Goal: Obtain resource: Obtain resource

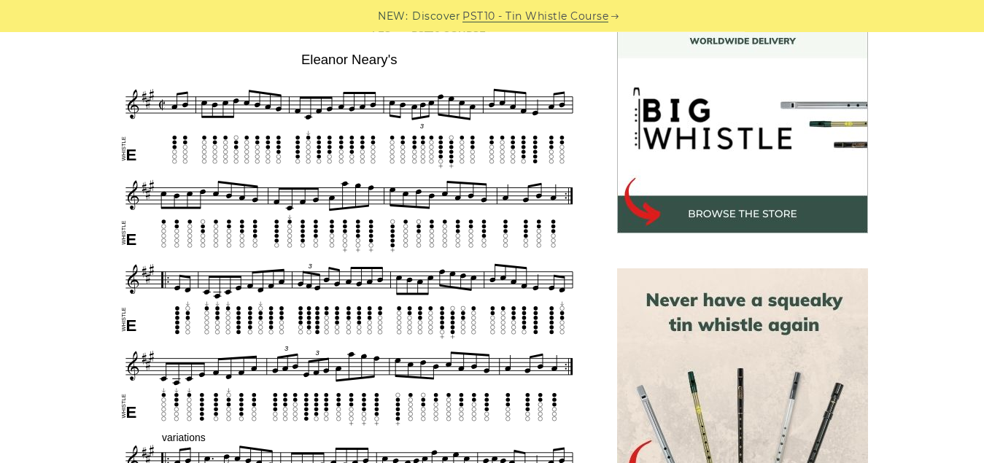
scroll to position [440, 0]
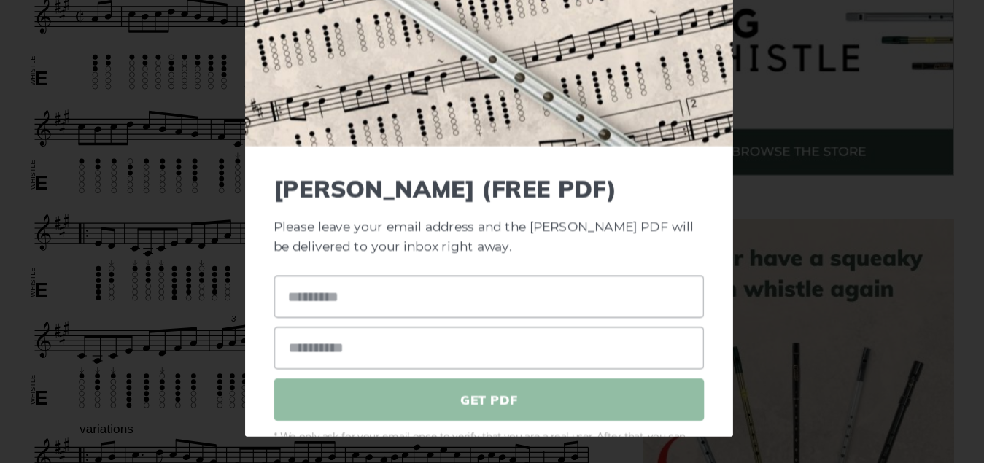
click at [503, 394] on div "GET PDF" at bounding box center [492, 368] width 347 height 117
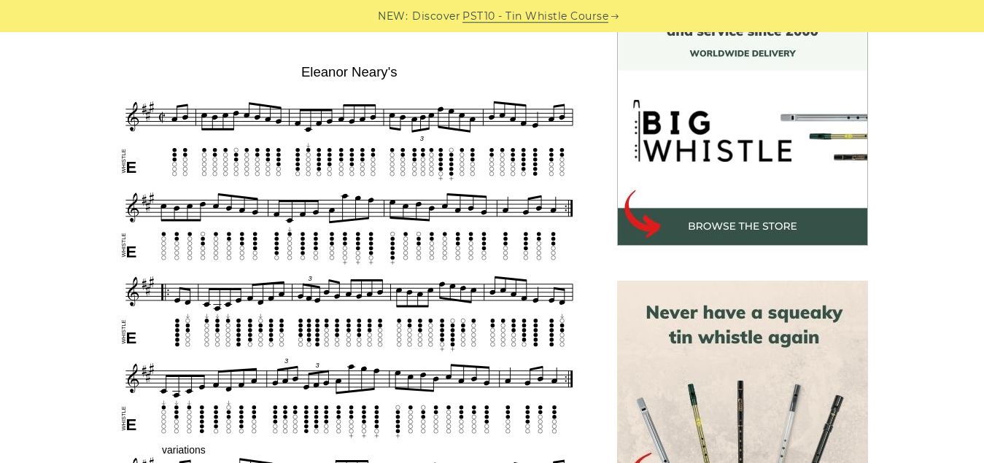
scroll to position [427, 0]
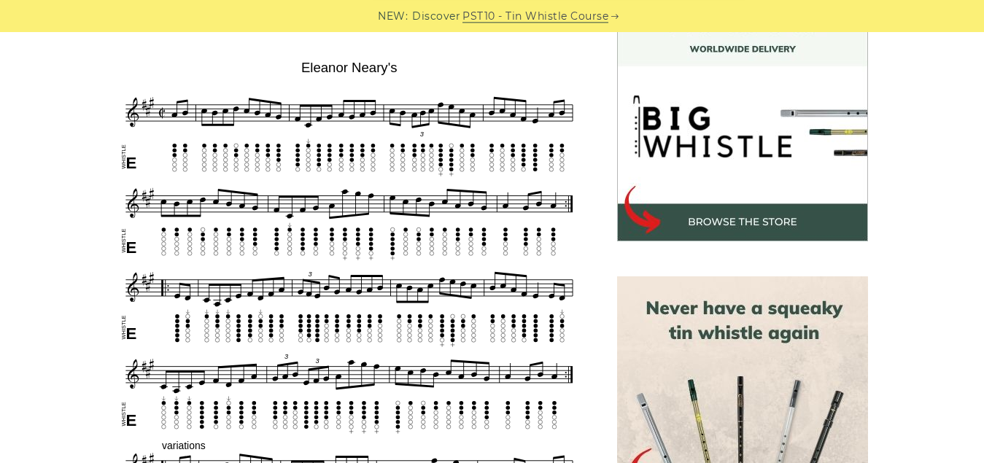
drag, startPoint x: 112, startPoint y: 47, endPoint x: 491, endPoint y: 61, distance: 378.7
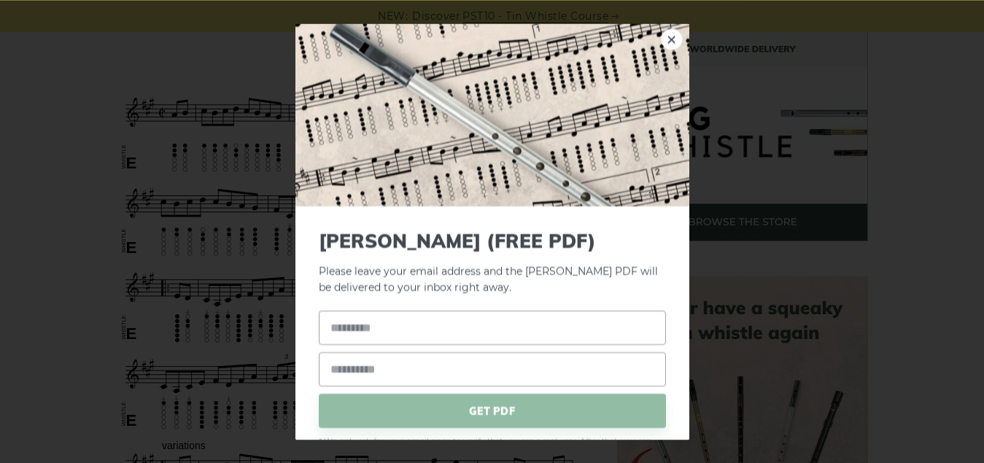
click at [736, 147] on div "× Eleanor Neary’s (FREE PDF) Please leave your email address and the Eleanor Ne…" at bounding box center [492, 231] width 984 height 463
click at [661, 35] on link "×" at bounding box center [672, 39] width 22 height 22
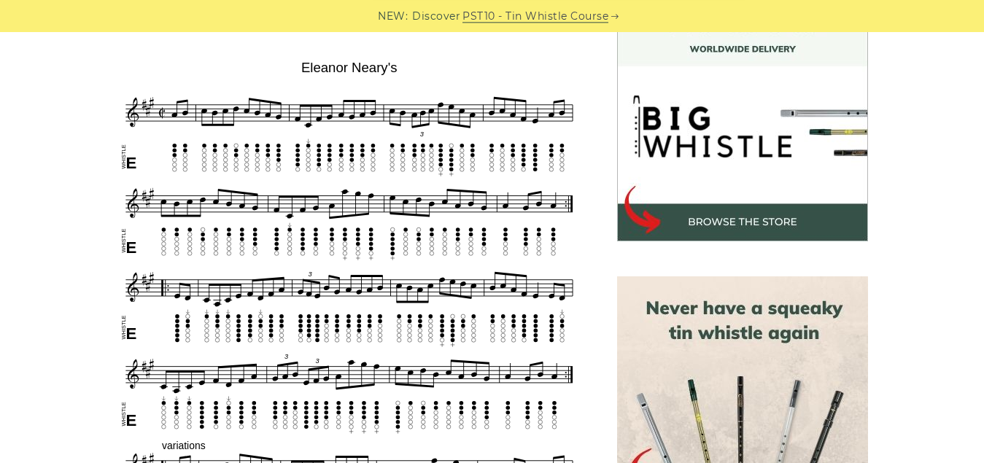
drag, startPoint x: 105, startPoint y: 42, endPoint x: 462, endPoint y: 74, distance: 358.0
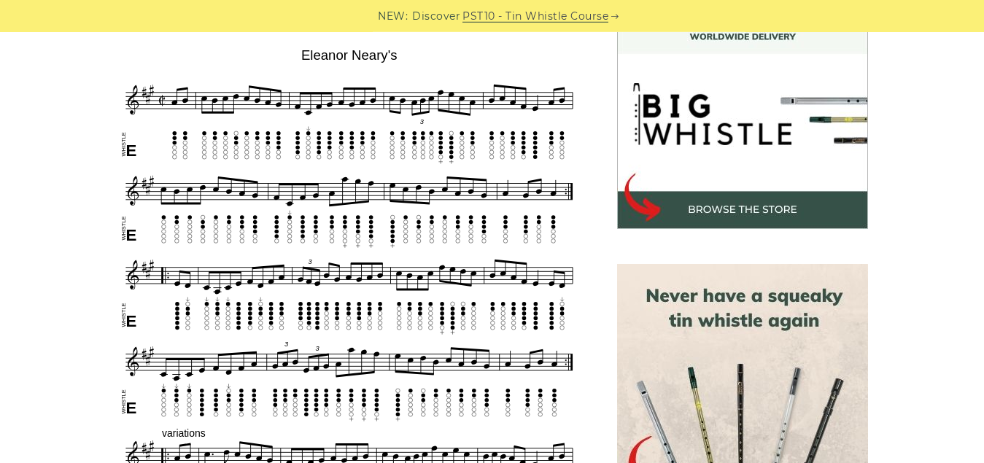
scroll to position [444, 0]
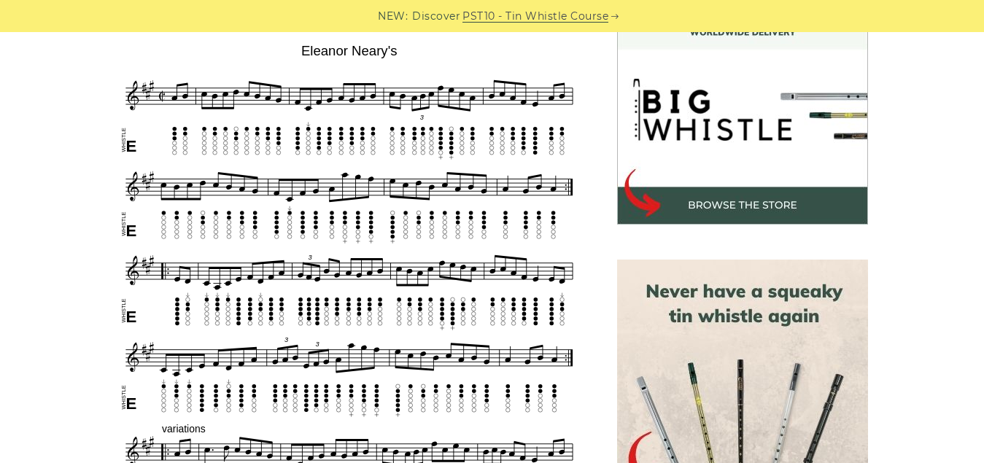
drag, startPoint x: 105, startPoint y: 41, endPoint x: 465, endPoint y: 45, distance: 360.3
click at [609, 142] on div at bounding box center [742, 99] width 286 height 251
